Goal: Information Seeking & Learning: Learn about a topic

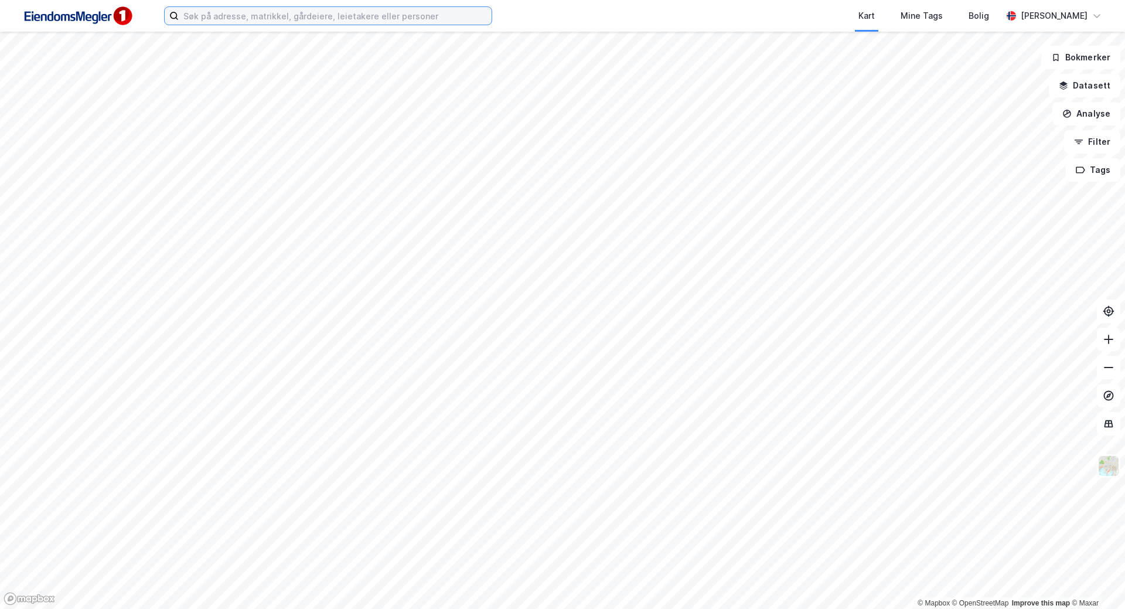
click at [457, 16] on input at bounding box center [335, 16] width 313 height 18
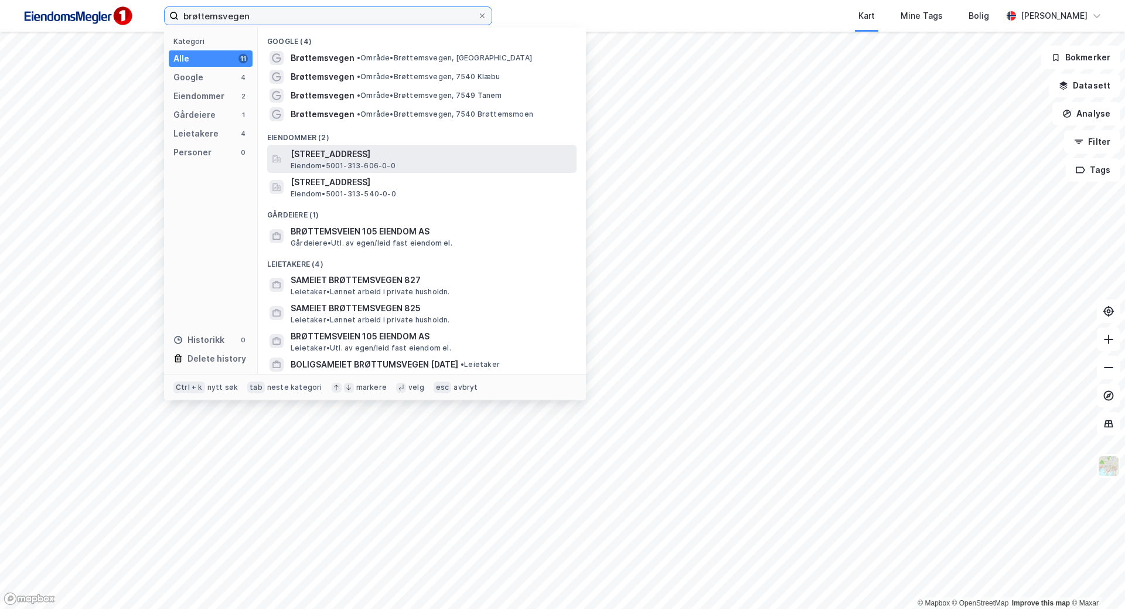
type input "brøttemsvegen"
click at [445, 152] on span "[STREET_ADDRESS]" at bounding box center [431, 154] width 281 height 14
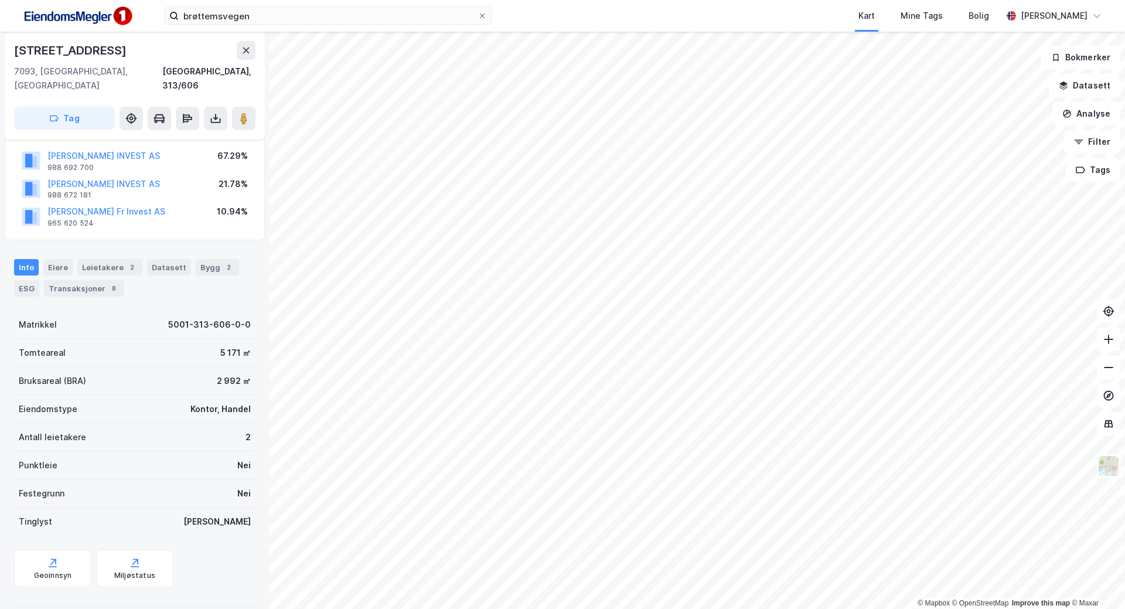
scroll to position [85, 0]
click at [1073, 85] on button "Datasett" at bounding box center [1085, 85] width 72 height 23
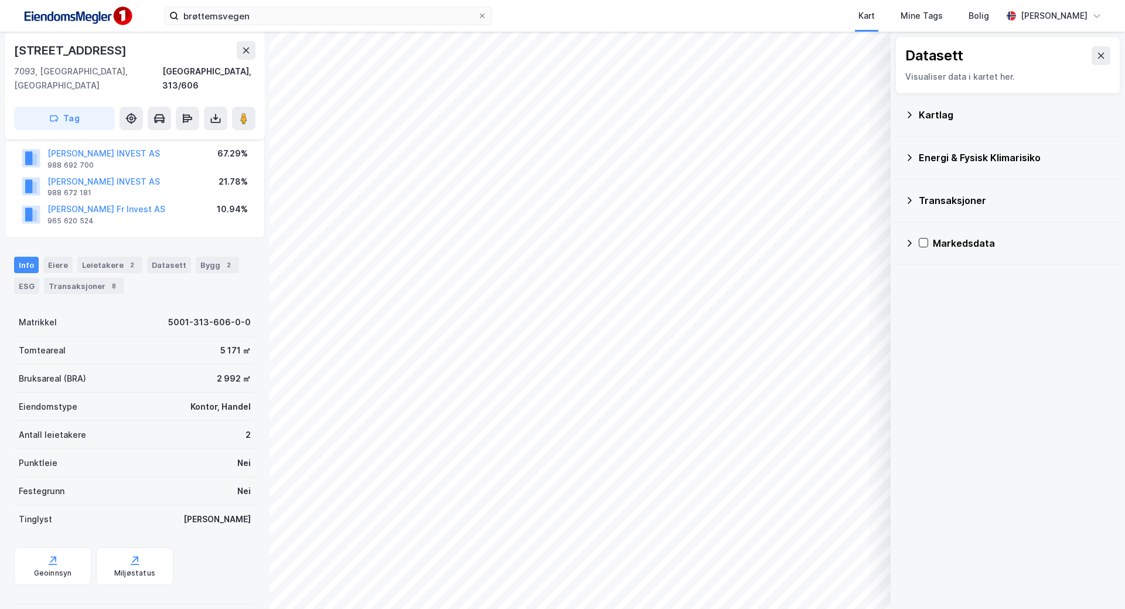
click at [911, 116] on icon at bounding box center [909, 114] width 9 height 9
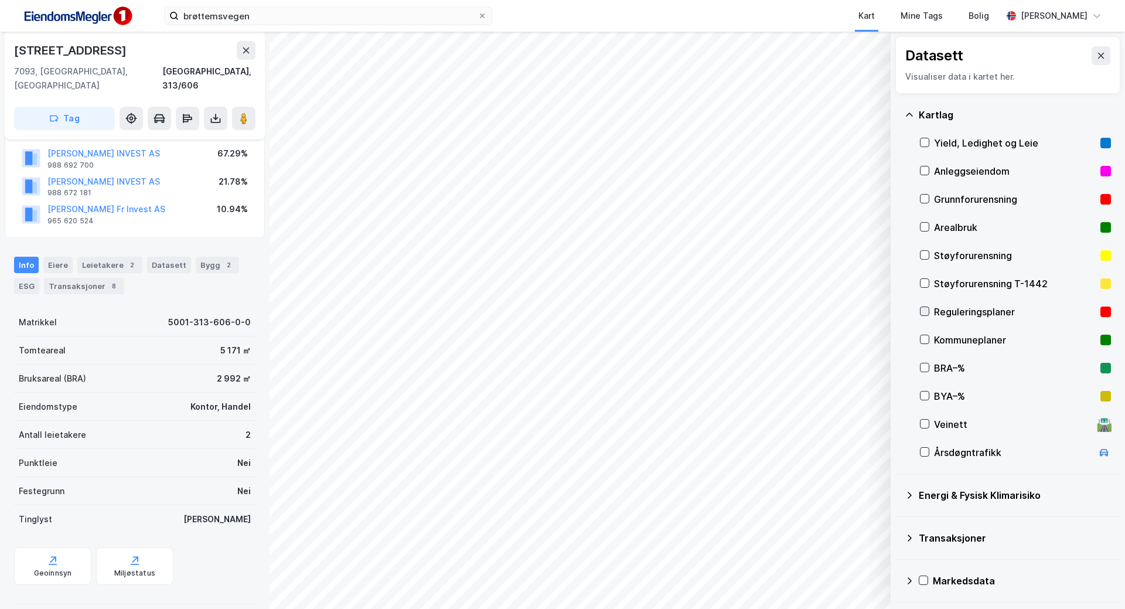
click at [925, 310] on icon at bounding box center [925, 311] width 8 height 8
click at [928, 342] on icon at bounding box center [925, 339] width 8 height 8
click at [926, 222] on div at bounding box center [924, 226] width 9 height 9
click at [926, 169] on icon at bounding box center [925, 170] width 8 height 8
click at [822, 576] on icon "button" at bounding box center [822, 578] width 9 height 9
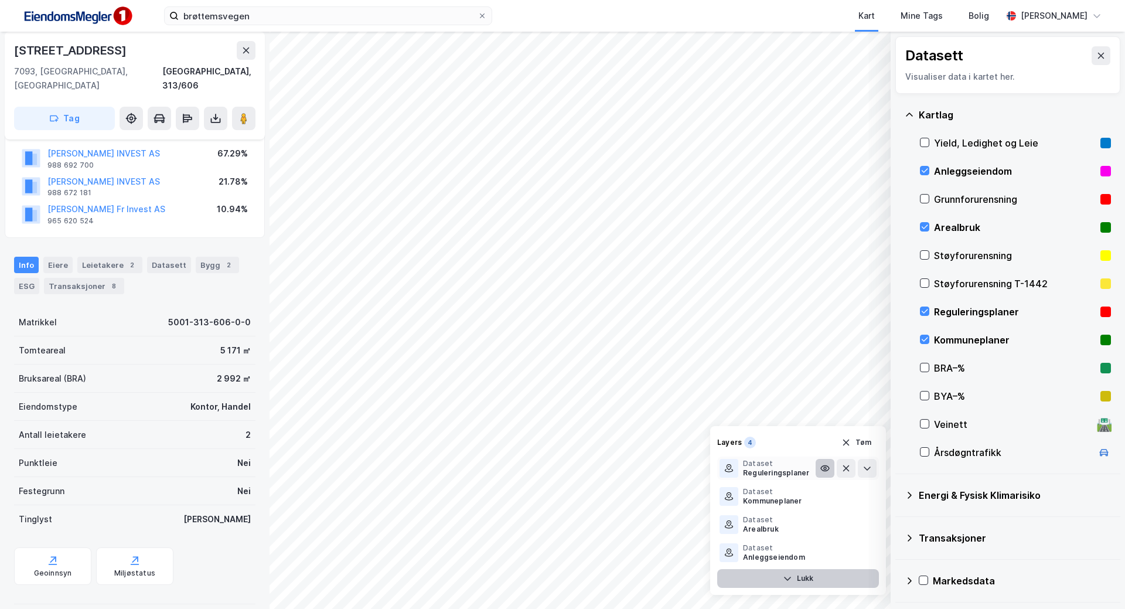
click at [822, 467] on icon at bounding box center [825, 468] width 9 height 9
click at [866, 466] on icon at bounding box center [867, 468] width 9 height 9
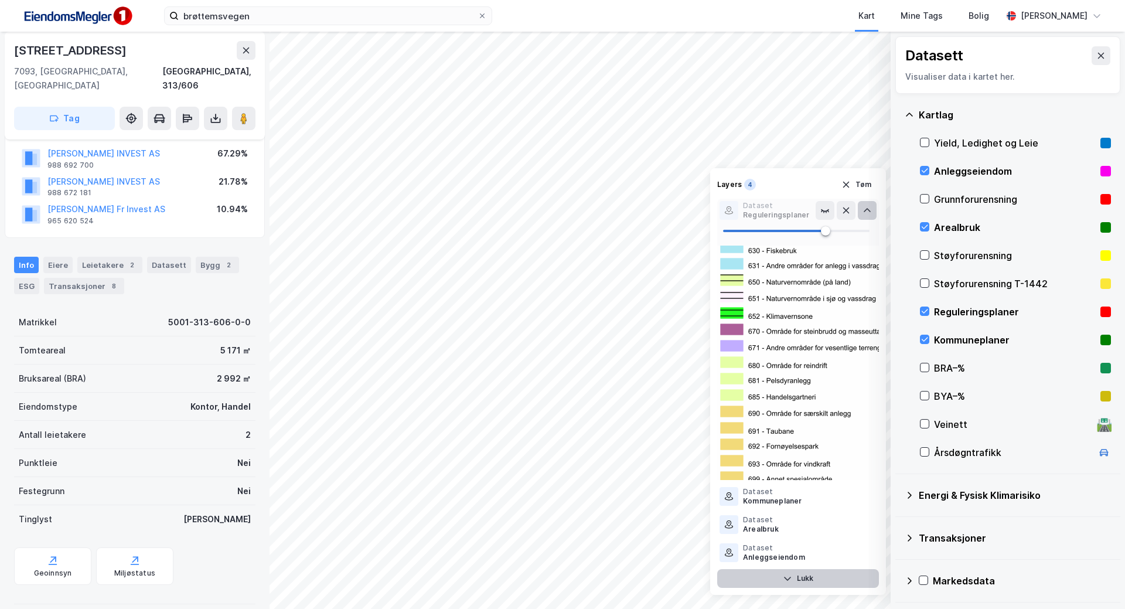
scroll to position [1524, 0]
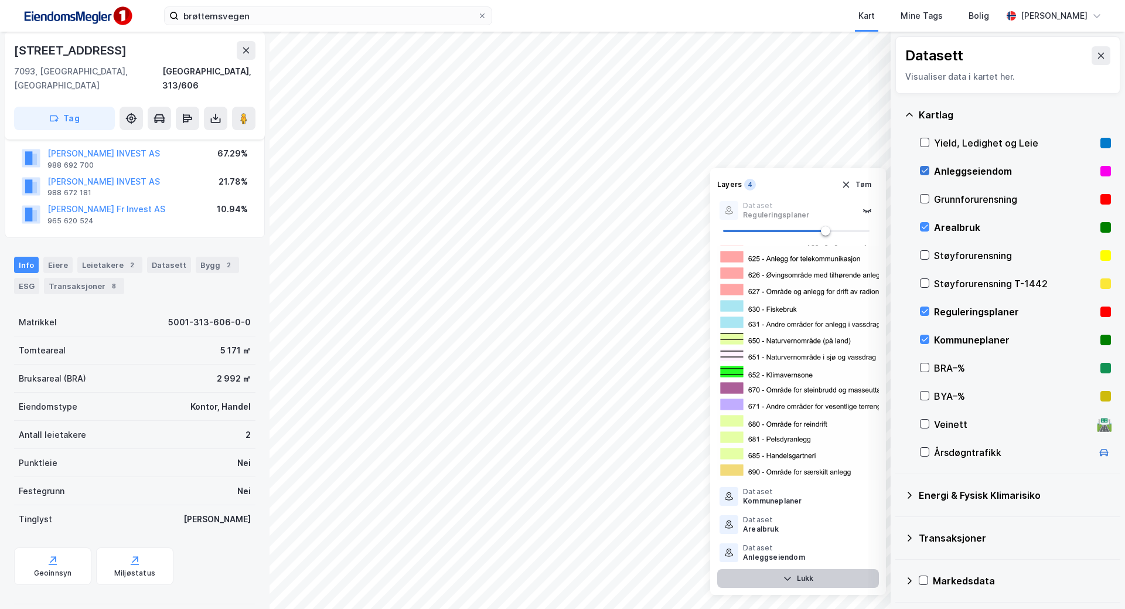
click at [927, 168] on icon at bounding box center [925, 170] width 8 height 8
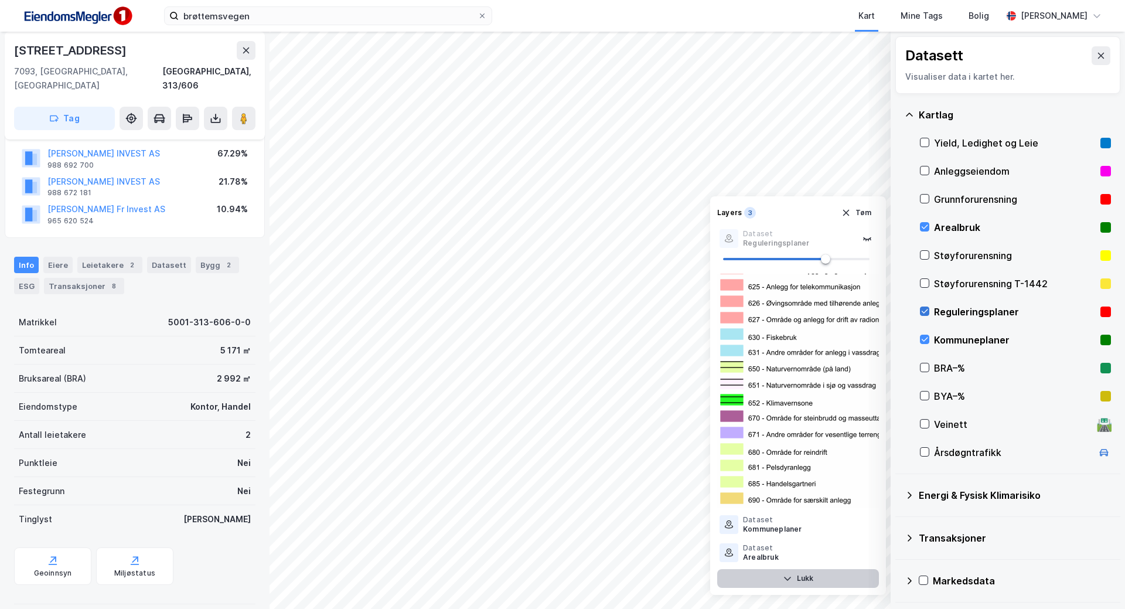
click at [924, 308] on icon at bounding box center [925, 311] width 8 height 8
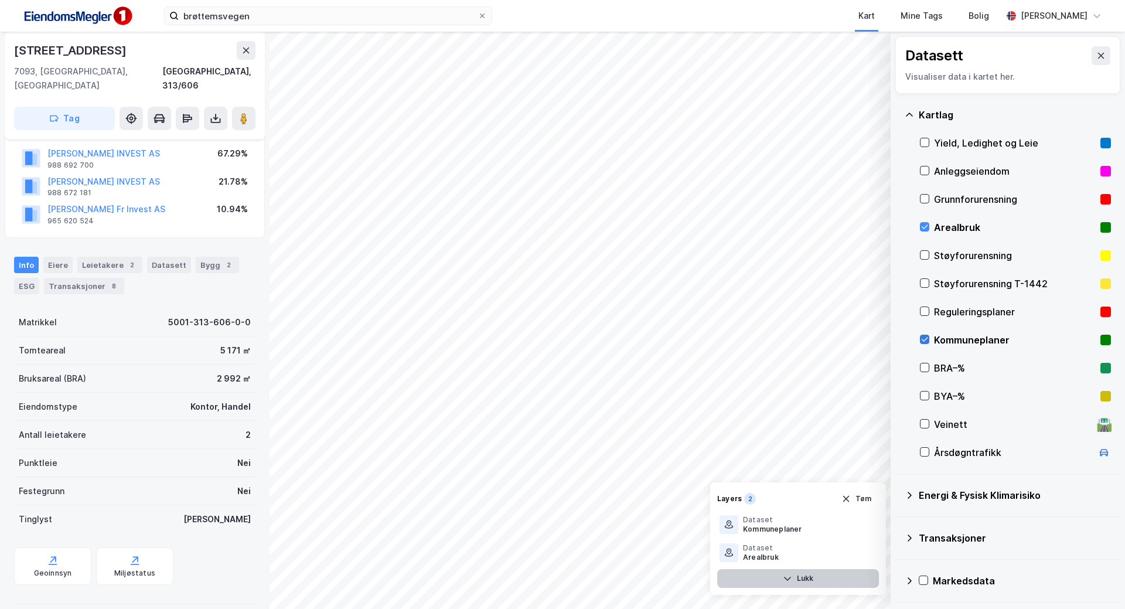
click at [924, 338] on icon at bounding box center [925, 339] width 8 height 8
click at [864, 551] on icon at bounding box center [867, 552] width 9 height 9
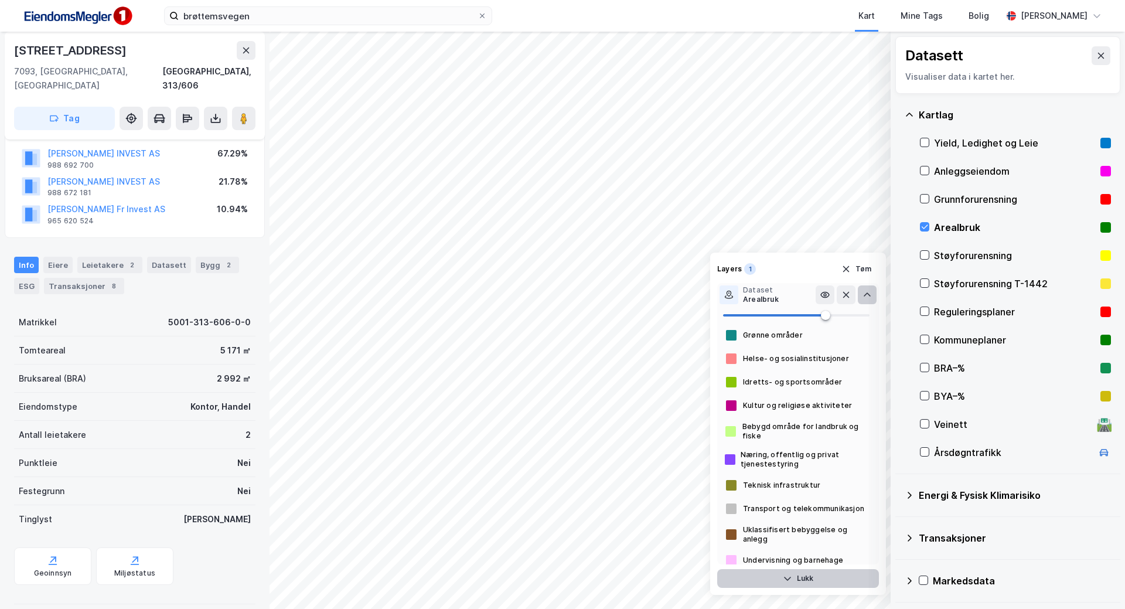
scroll to position [75, 0]
click at [825, 297] on icon at bounding box center [825, 294] width 9 height 9
click at [825, 295] on icon at bounding box center [825, 295] width 7 height 2
click at [872, 268] on button "Tøm" at bounding box center [856, 269] width 45 height 19
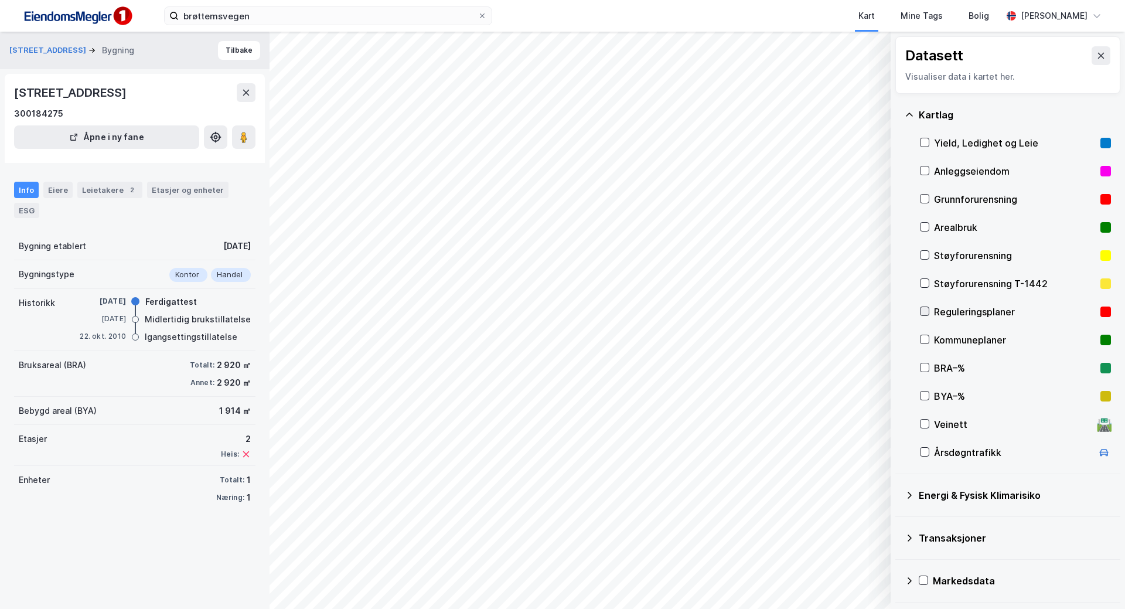
click at [927, 311] on icon at bounding box center [925, 311] width 6 height 4
click at [833, 574] on button "Vis" at bounding box center [830, 578] width 97 height 19
click at [866, 550] on icon at bounding box center [867, 552] width 9 height 9
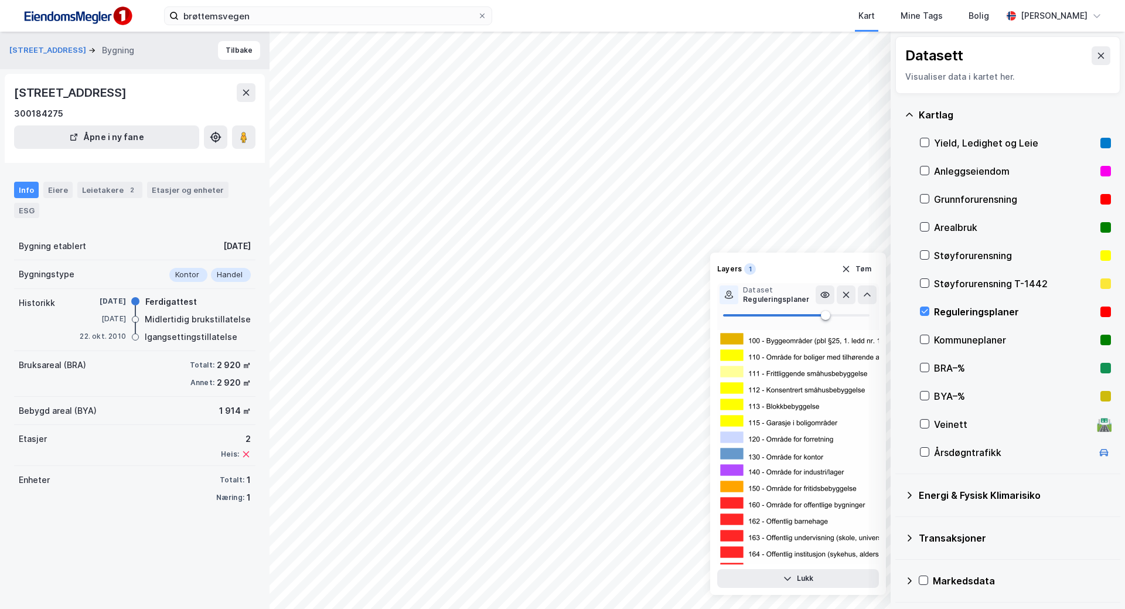
click at [731, 297] on icon at bounding box center [728, 294] width 9 height 9
click at [824, 297] on icon at bounding box center [825, 294] width 9 height 9
click at [824, 297] on icon at bounding box center [824, 296] width 0 height 2
click at [869, 295] on icon at bounding box center [867, 294] width 7 height 4
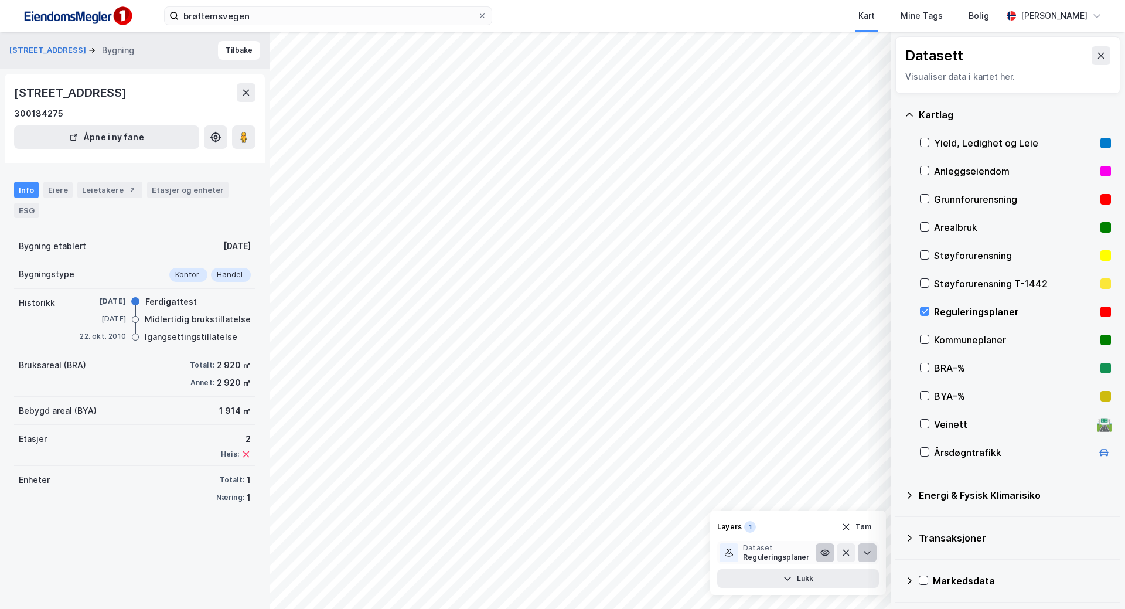
click at [746, 527] on div "1" at bounding box center [750, 527] width 12 height 12
click at [822, 555] on icon at bounding box center [825, 552] width 9 height 9
click at [859, 530] on button "Tøm" at bounding box center [856, 527] width 45 height 19
click at [929, 169] on div at bounding box center [924, 170] width 9 height 9
click at [819, 584] on button "Vis" at bounding box center [830, 578] width 97 height 19
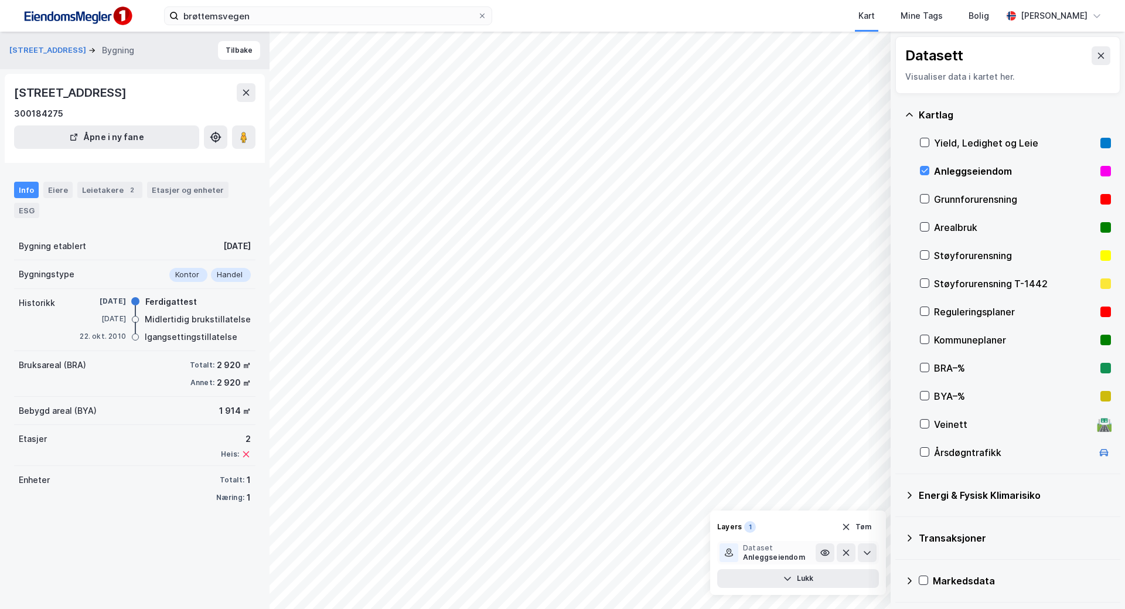
click at [734, 554] on div at bounding box center [729, 552] width 19 height 19
click at [859, 530] on button "Tøm" at bounding box center [856, 527] width 45 height 19
click at [923, 171] on icon at bounding box center [925, 171] width 6 height 4
click at [923, 172] on icon at bounding box center [925, 170] width 8 height 8
click at [910, 537] on icon at bounding box center [910, 538] width 4 height 7
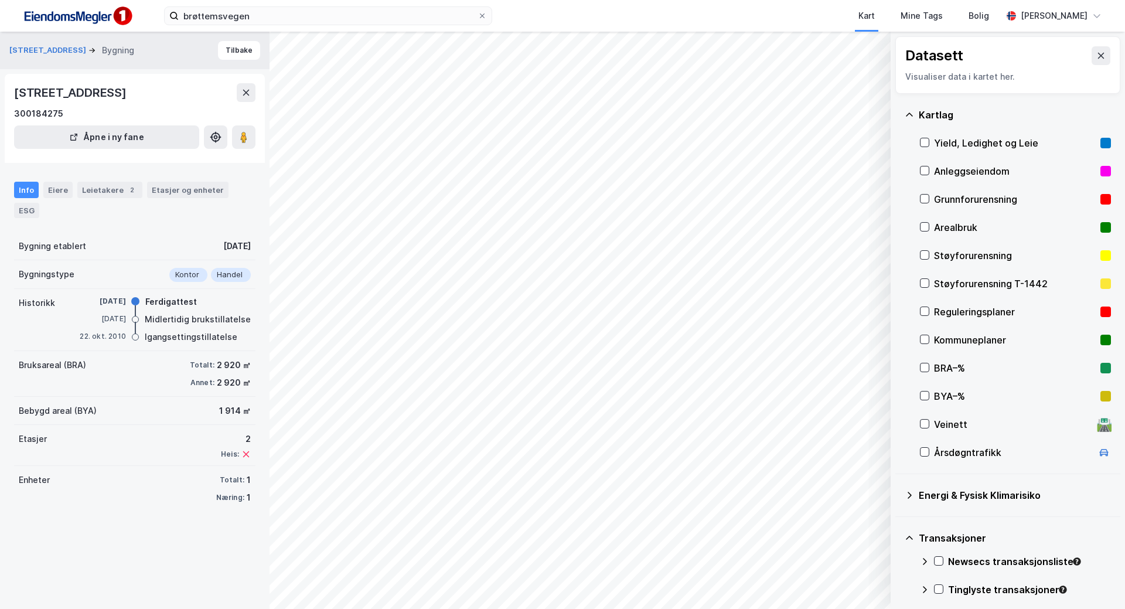
click at [915, 115] on div "Kartlag" at bounding box center [1008, 115] width 206 height 28
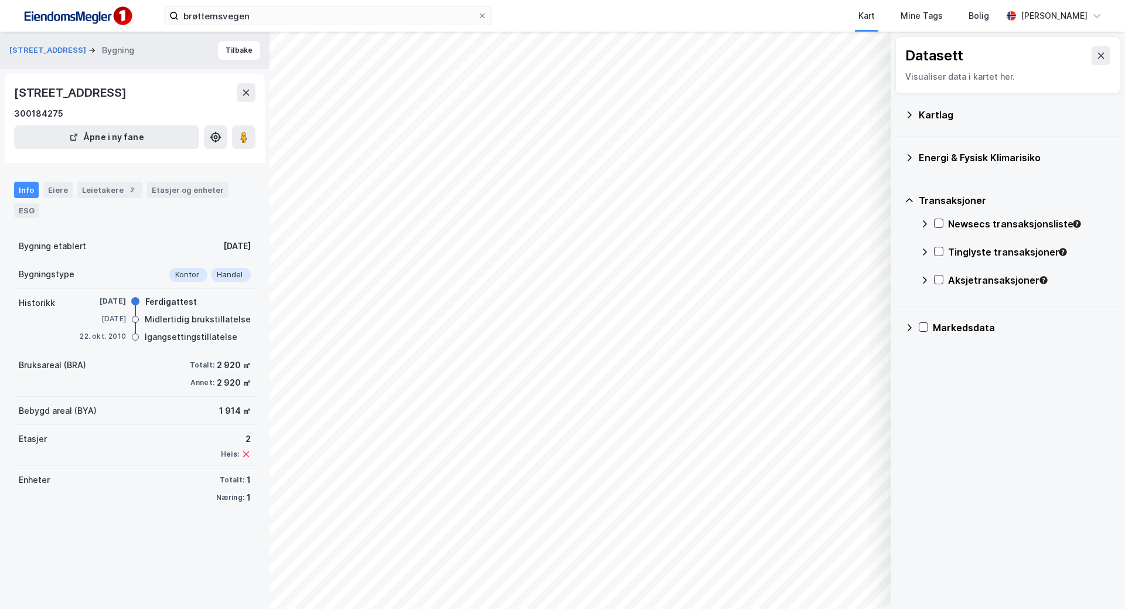
click at [915, 115] on div "Kartlag" at bounding box center [1008, 115] width 206 height 28
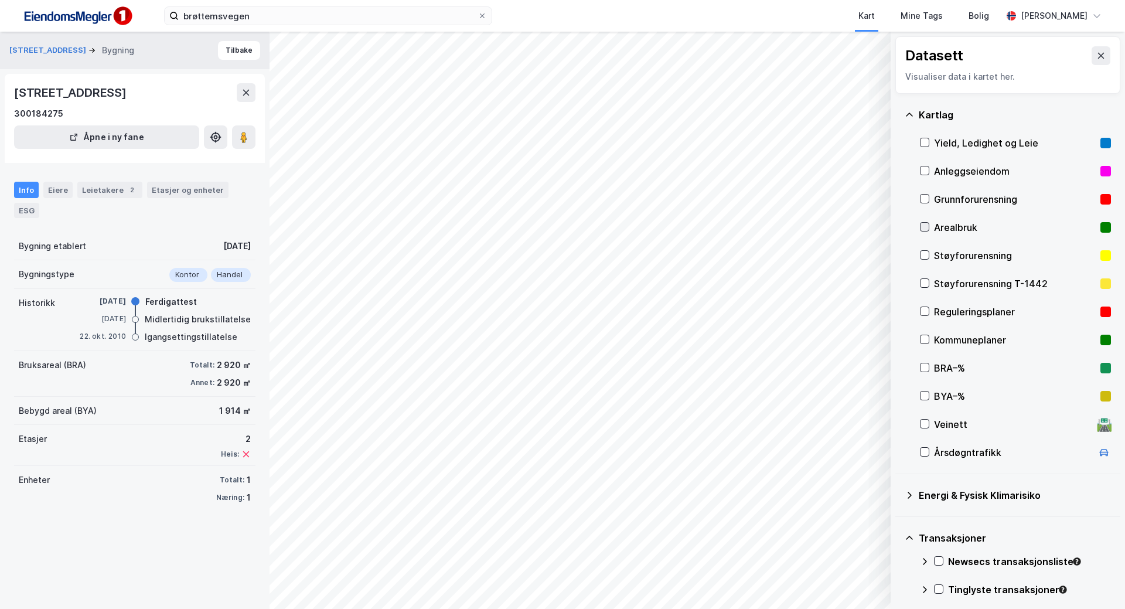
click at [926, 227] on icon at bounding box center [925, 227] width 6 height 4
click at [856, 576] on button "Vis" at bounding box center [830, 578] width 97 height 19
click at [829, 552] on icon at bounding box center [825, 552] width 8 height 5
click at [827, 553] on icon at bounding box center [825, 552] width 9 height 9
click at [867, 555] on icon at bounding box center [867, 552] width 9 height 9
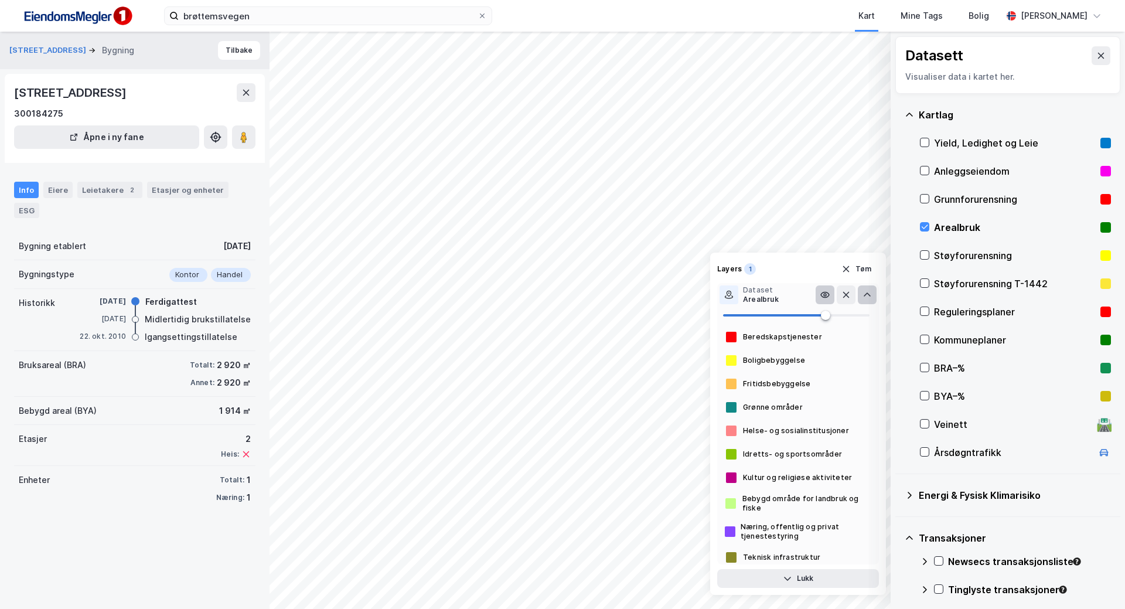
scroll to position [59, 0]
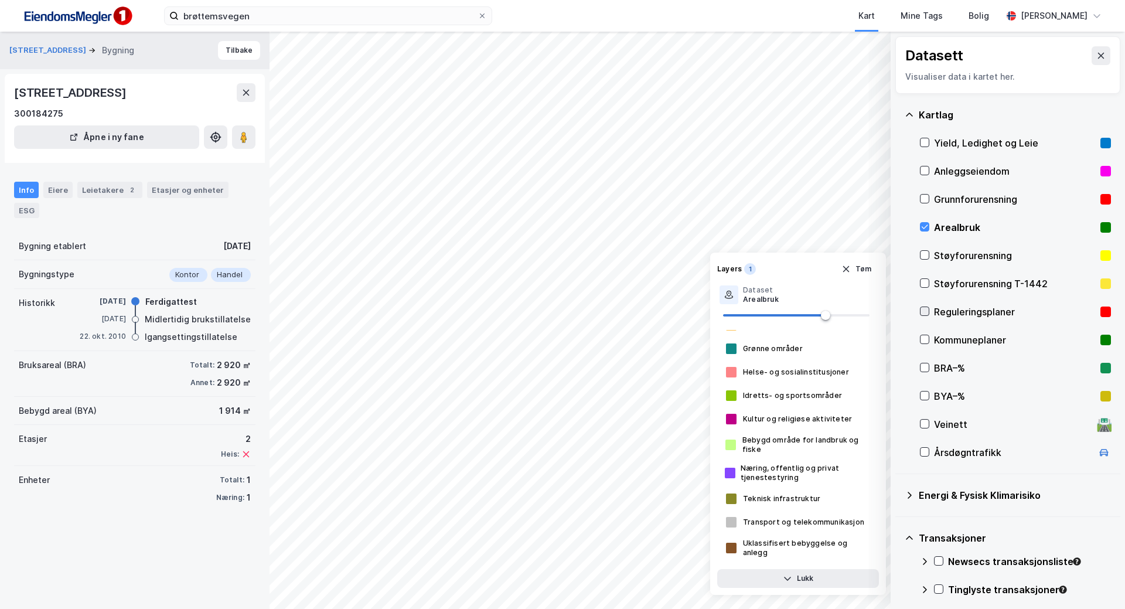
click at [921, 315] on icon at bounding box center [925, 311] width 8 height 8
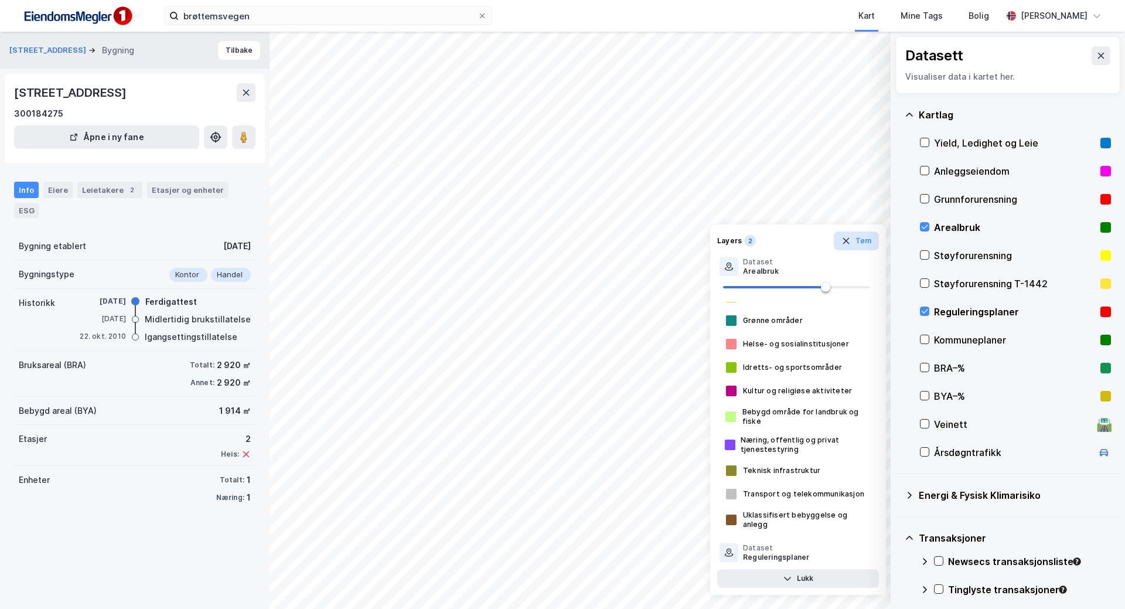
click at [864, 242] on button "Tøm" at bounding box center [856, 241] width 45 height 19
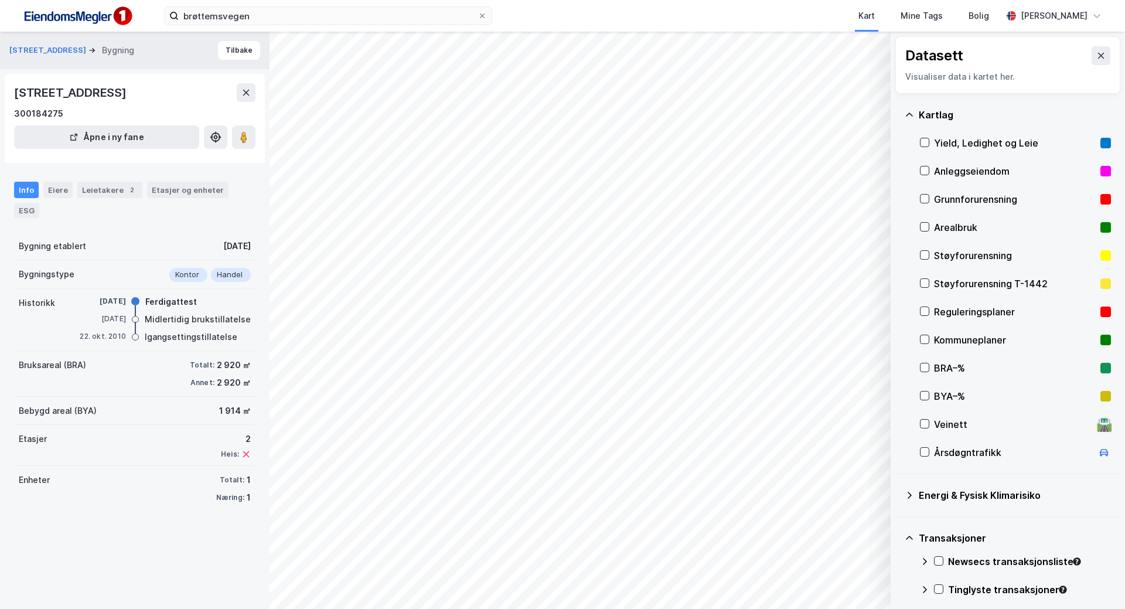
click at [930, 314] on div "Reguleringsplaner" at bounding box center [1015, 312] width 191 height 28
click at [847, 578] on button "Vis" at bounding box center [830, 578] width 97 height 19
click at [821, 553] on icon at bounding box center [825, 552] width 9 height 9
click at [866, 552] on icon at bounding box center [867, 552] width 9 height 9
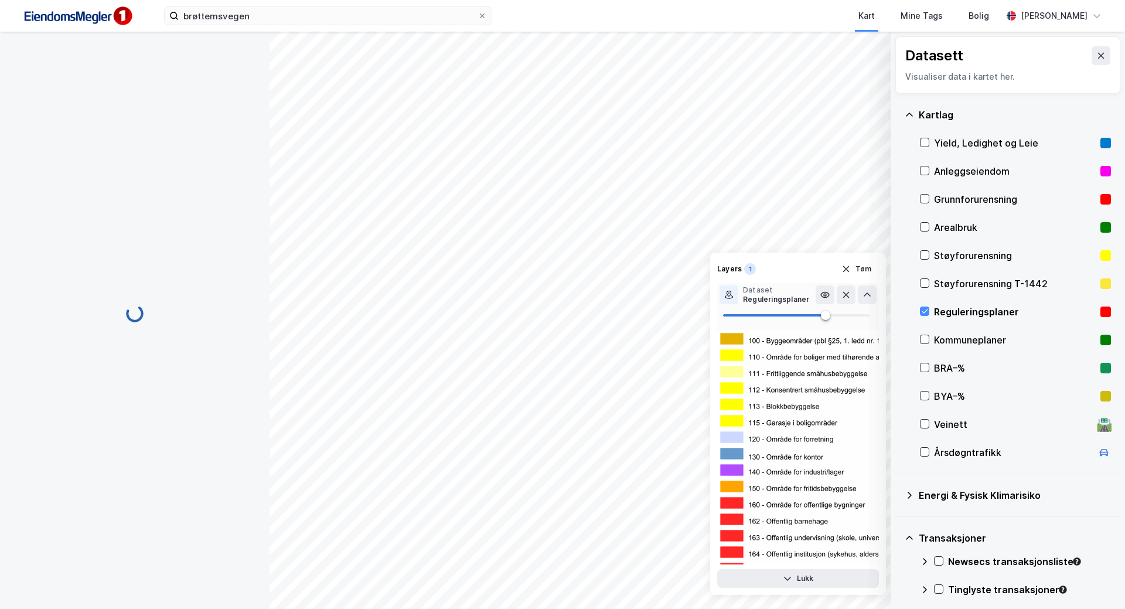
scroll to position [85, 0]
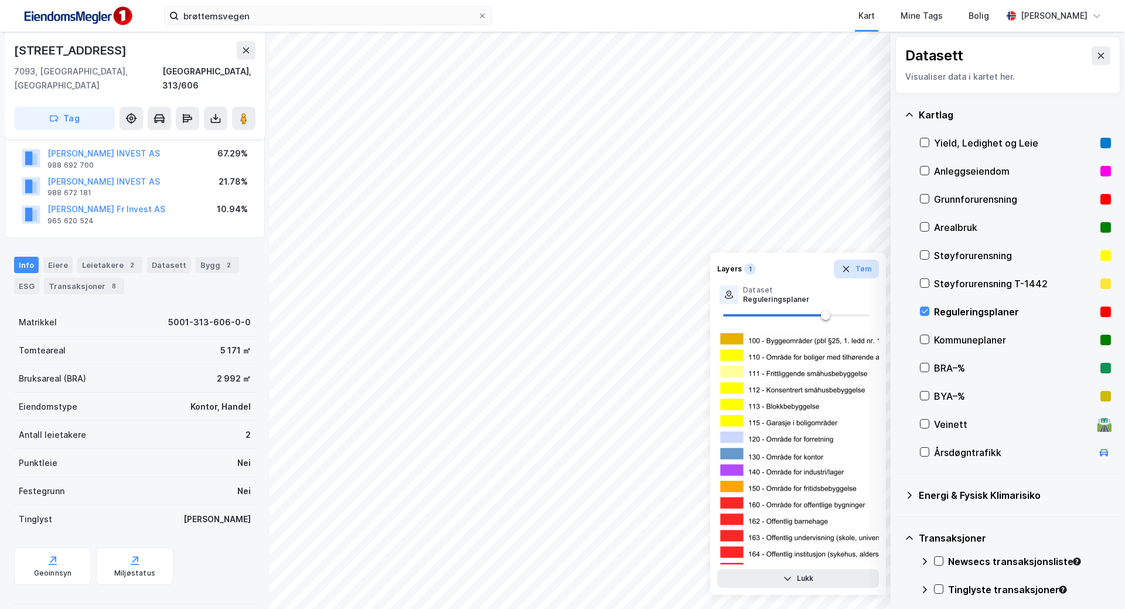
click at [862, 274] on button "Tøm" at bounding box center [856, 269] width 45 height 19
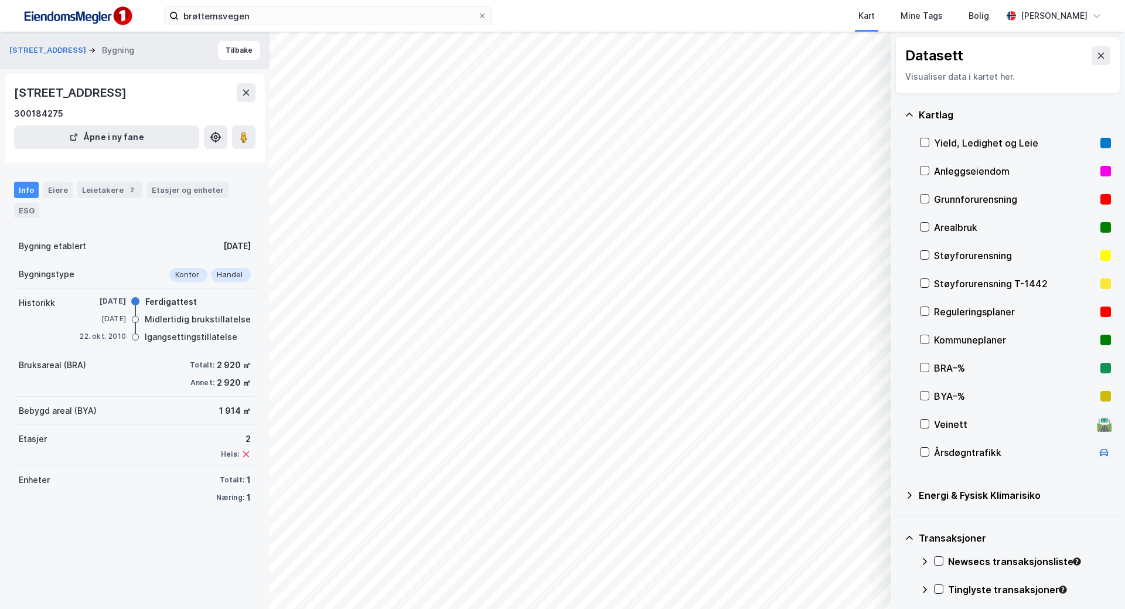
click at [223, 282] on div "Handel" at bounding box center [231, 275] width 40 height 14
click at [151, 149] on button "Åpne i ny fane" at bounding box center [106, 136] width 185 height 23
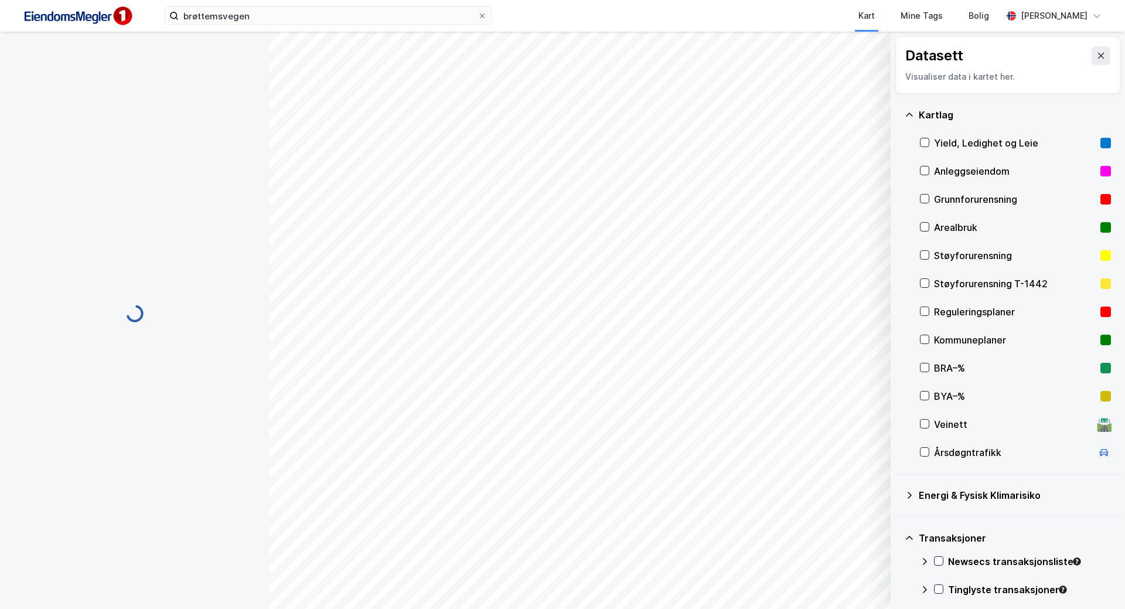
scroll to position [85, 0]
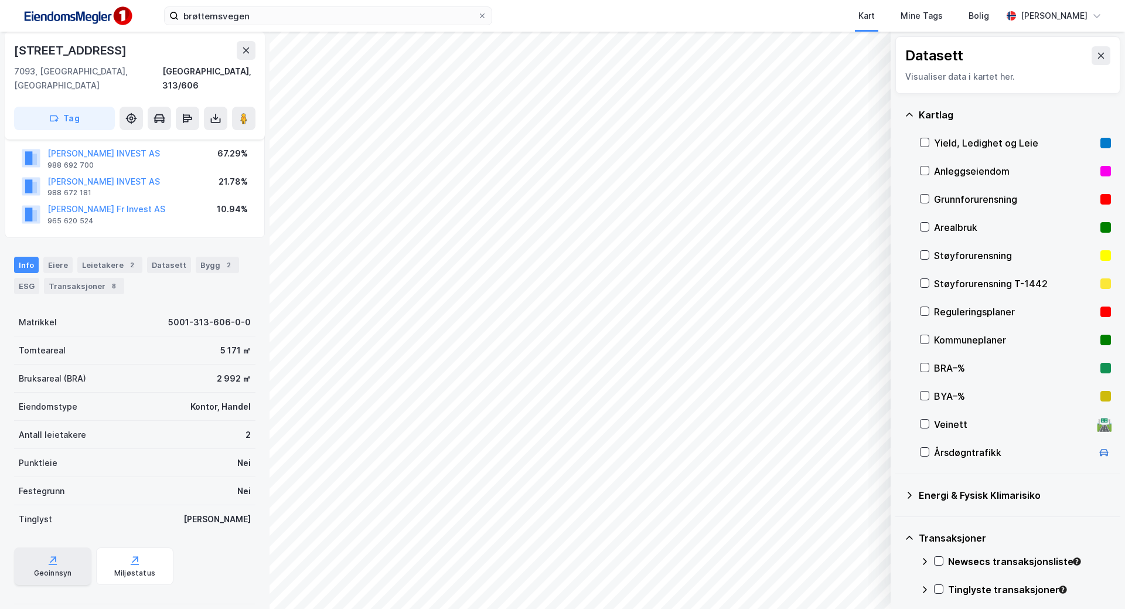
click at [63, 550] on div "Geoinnsyn" at bounding box center [52, 566] width 77 height 38
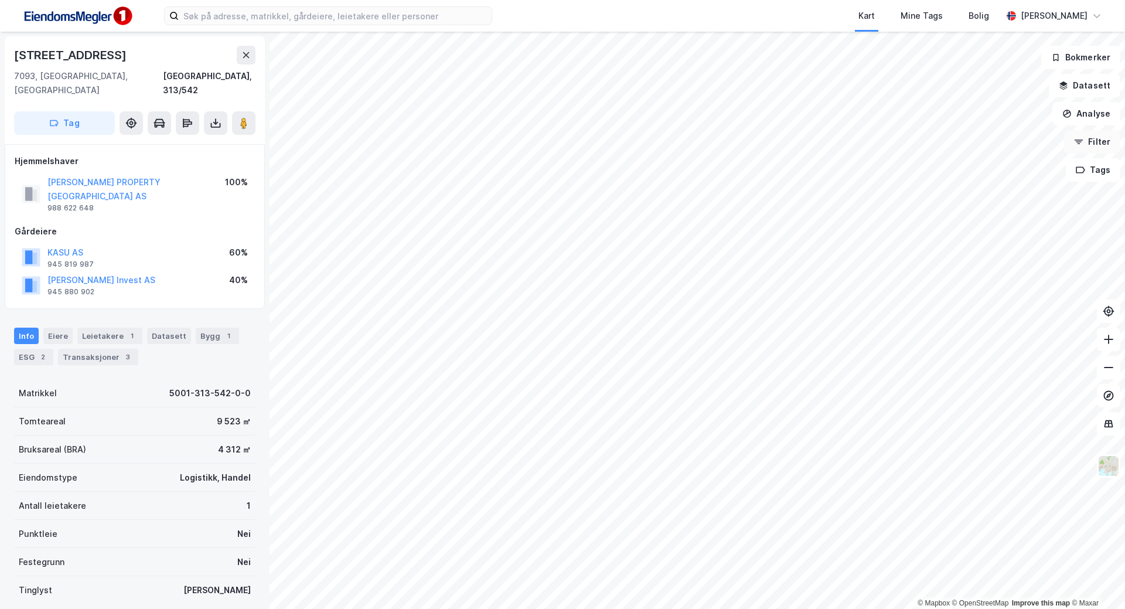
click at [1087, 144] on button "Filter" at bounding box center [1092, 141] width 56 height 23
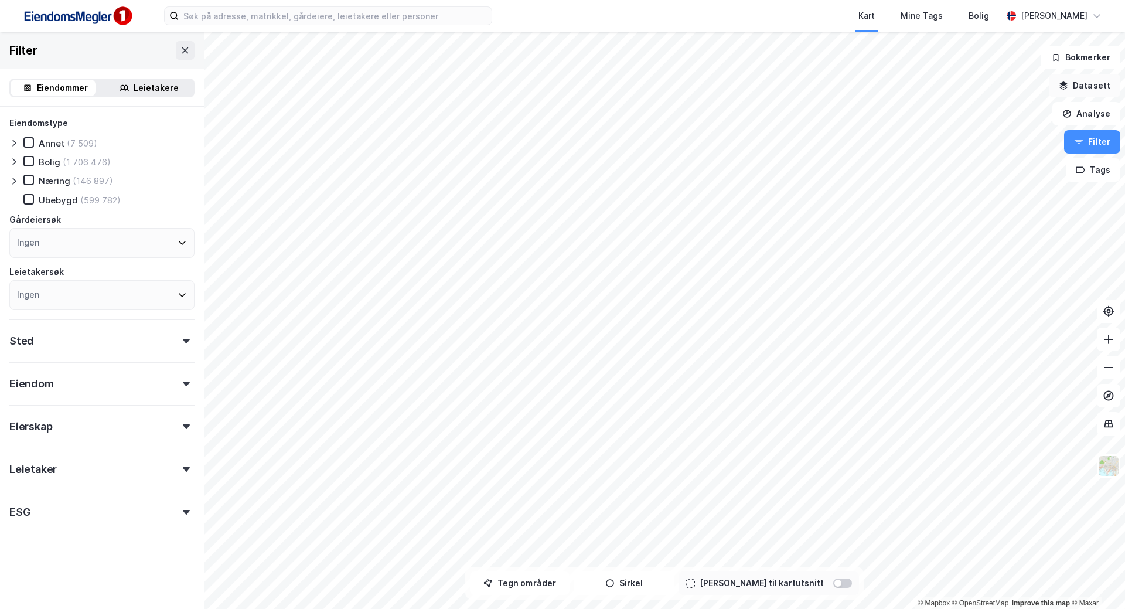
click at [1087, 84] on button "Datasett" at bounding box center [1085, 85] width 72 height 23
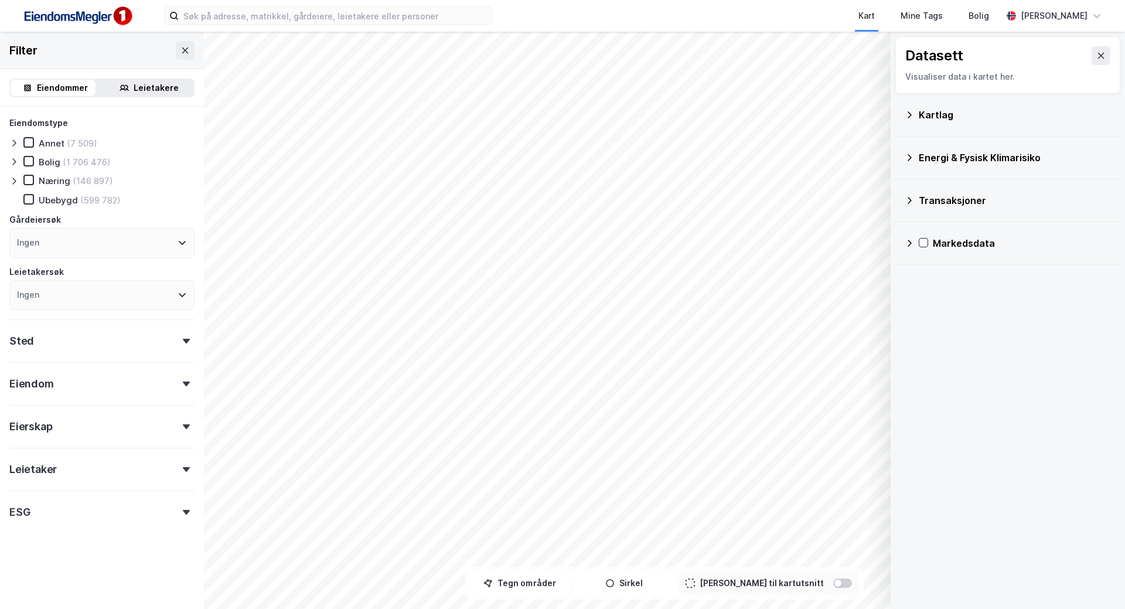
click at [907, 116] on icon at bounding box center [909, 114] width 9 height 9
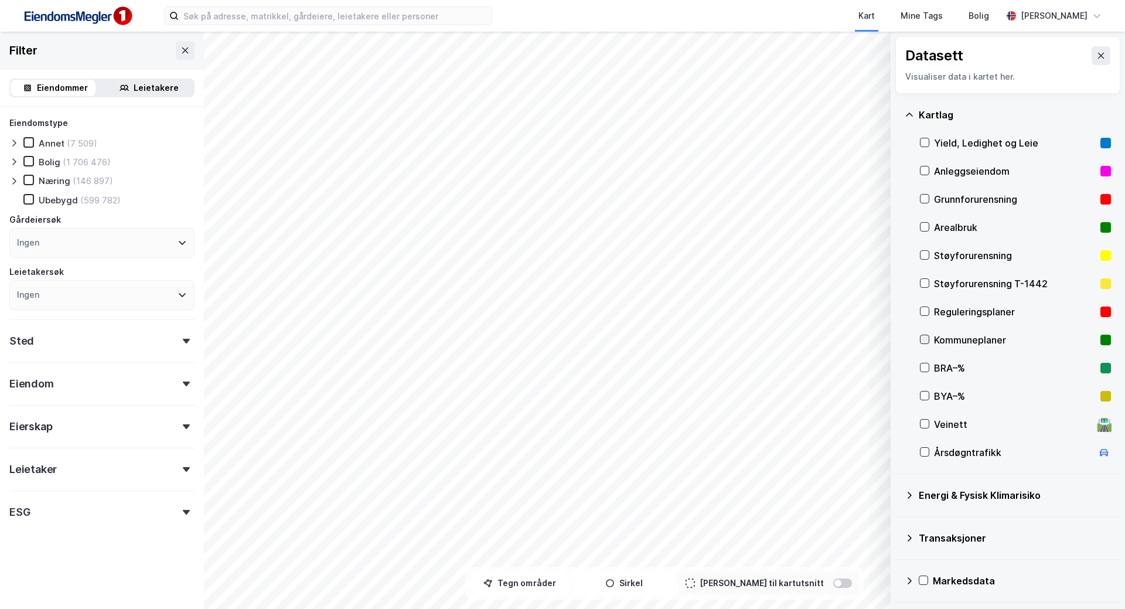
click at [927, 336] on icon at bounding box center [925, 339] width 8 height 8
click at [869, 552] on button at bounding box center [869, 543] width 19 height 19
click at [728, 520] on icon at bounding box center [728, 517] width 9 height 9
click at [775, 543] on button "Lukk" at bounding box center [798, 543] width 162 height 19
